Goal: Information Seeking & Learning: Check status

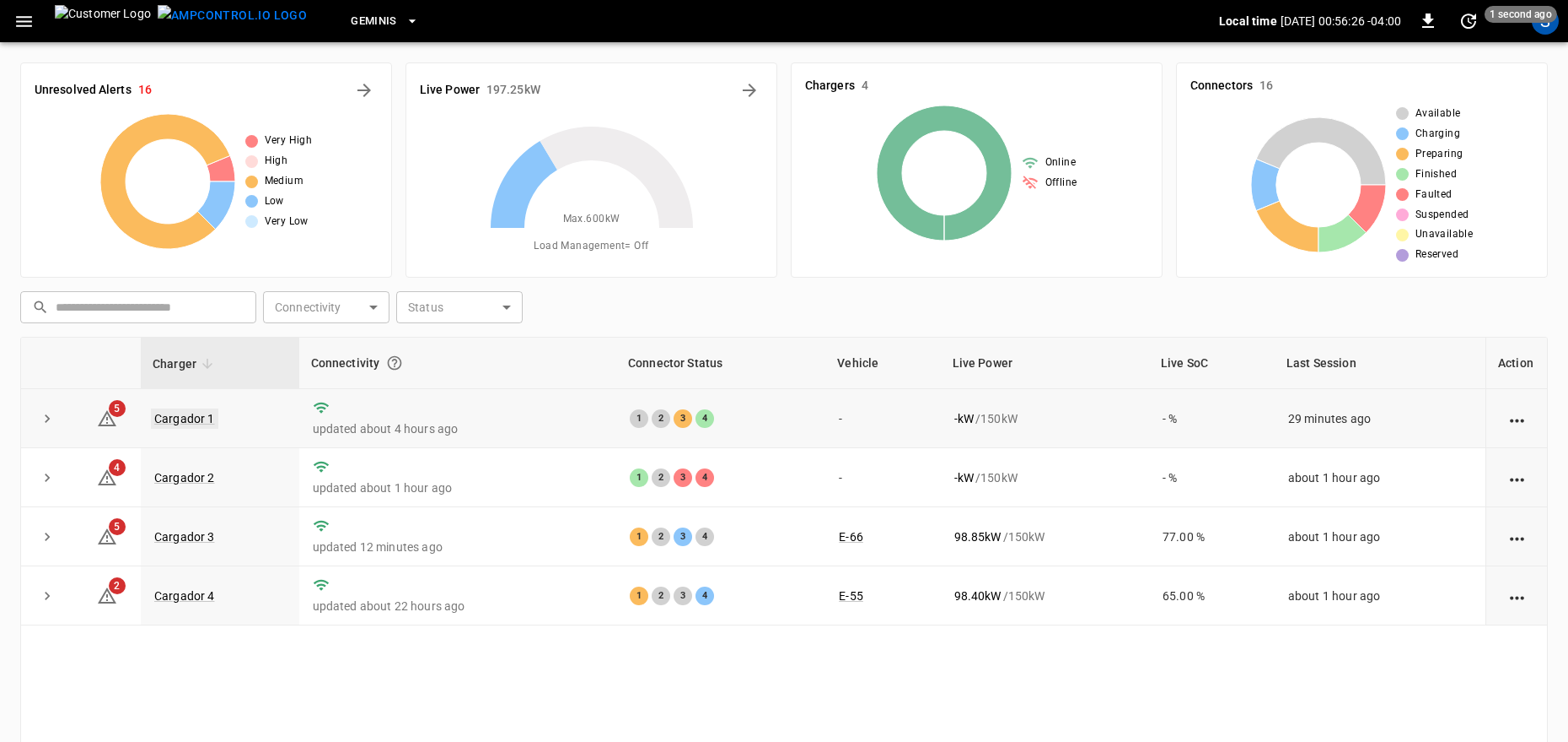
click at [175, 420] on link "Cargador 1" at bounding box center [184, 418] width 67 height 20
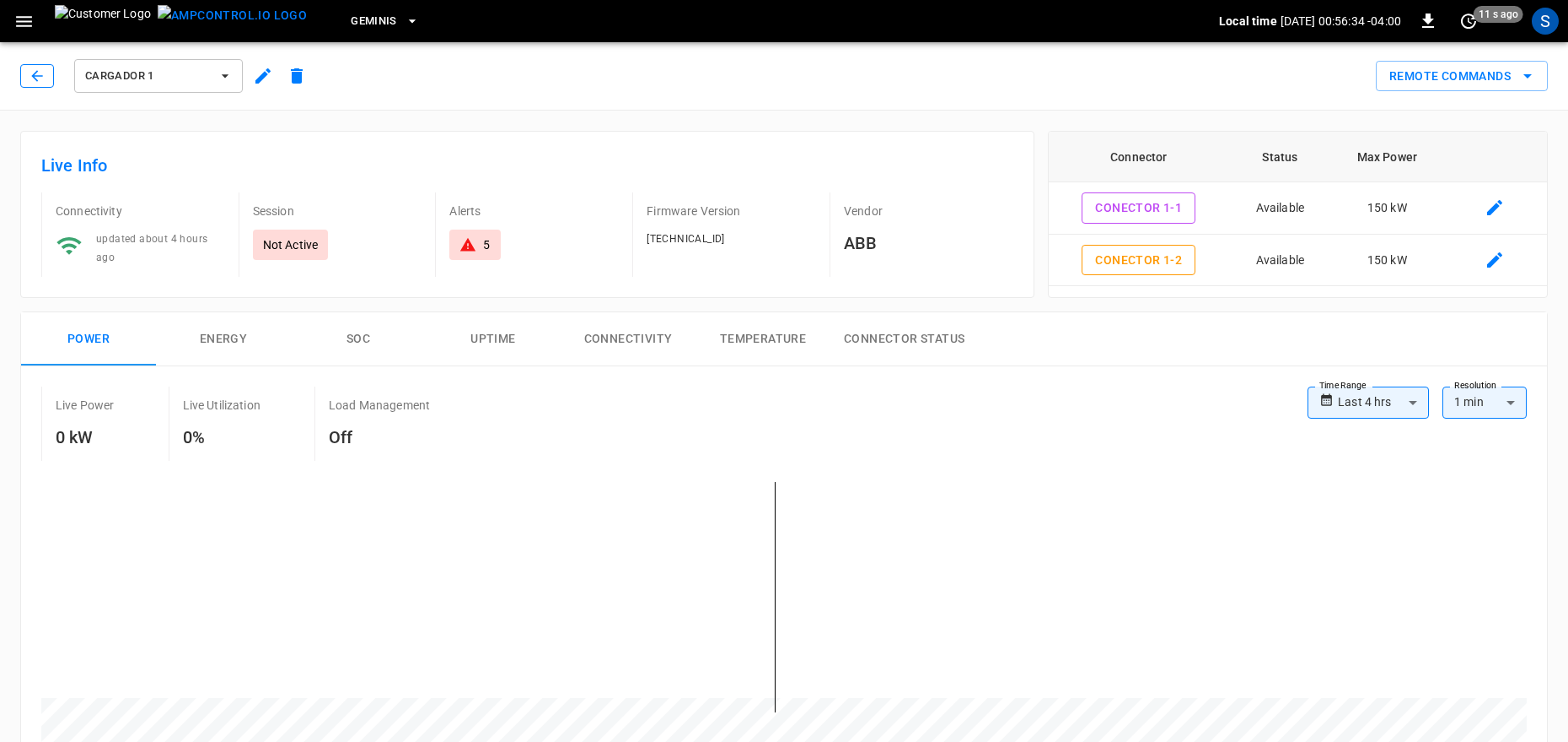
click at [28, 84] on button "button" at bounding box center [37, 75] width 34 height 24
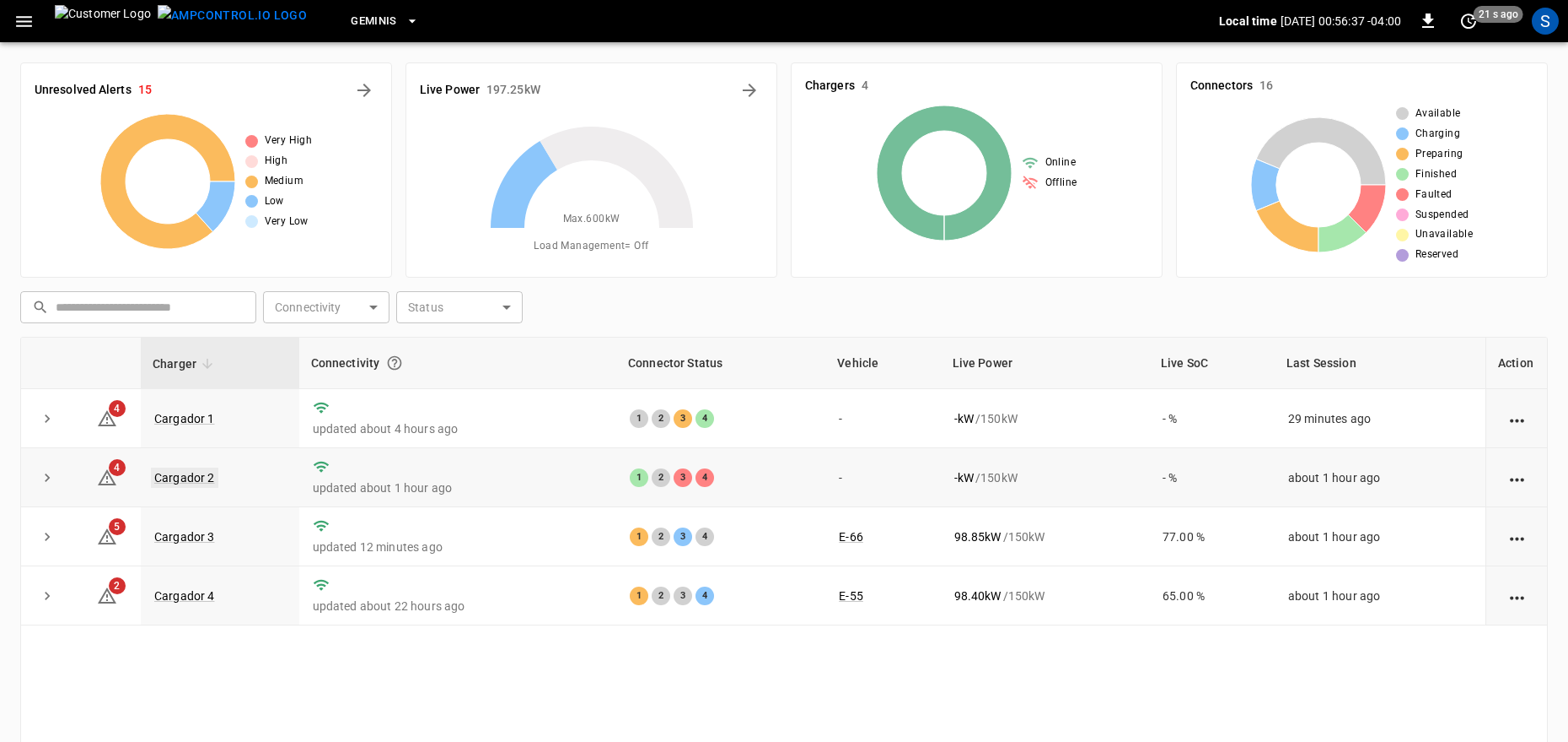
click at [194, 481] on link "Cargador 2" at bounding box center [184, 477] width 67 height 20
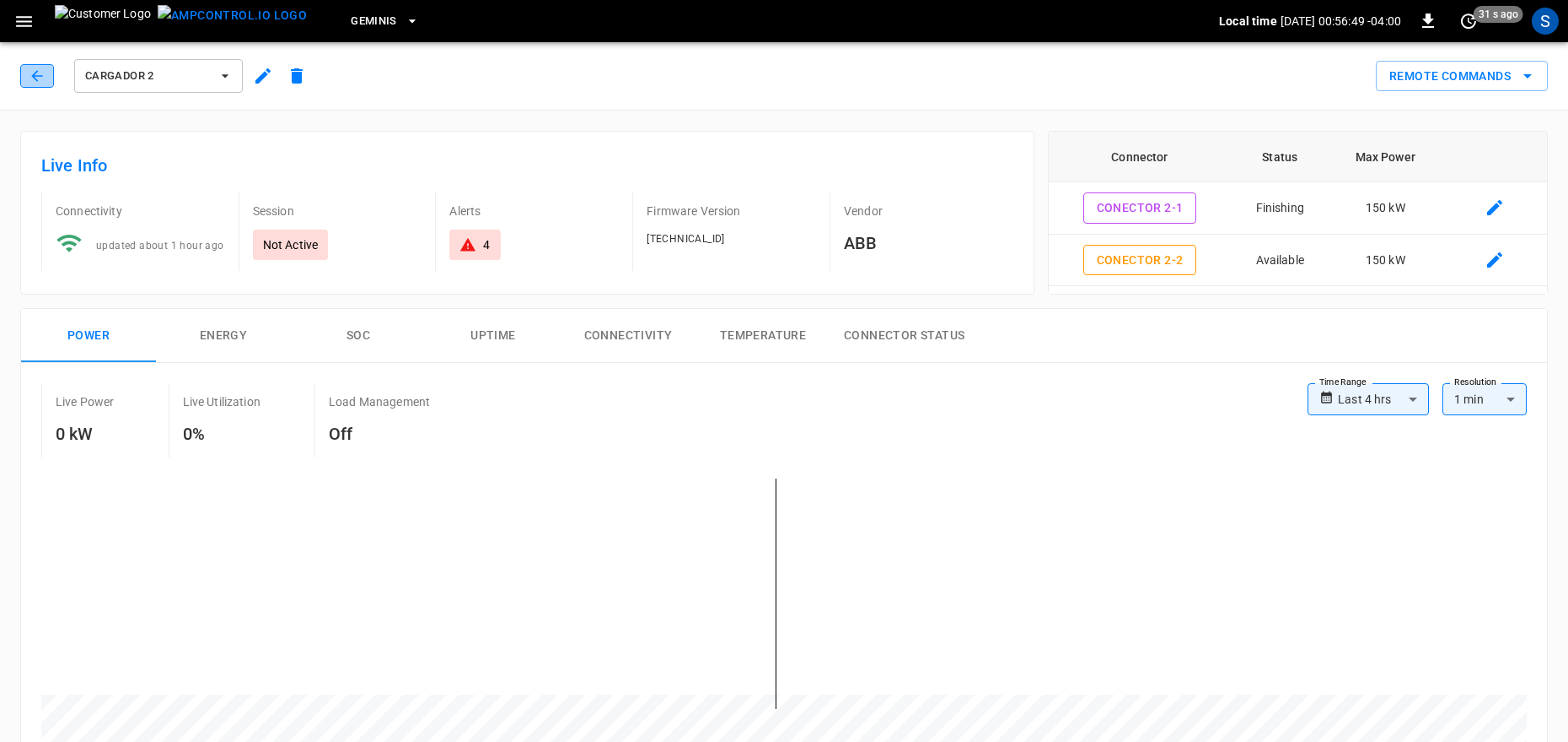
click at [34, 80] on icon "button" at bounding box center [37, 75] width 17 height 17
